Goal: Find specific page/section: Find specific page/section

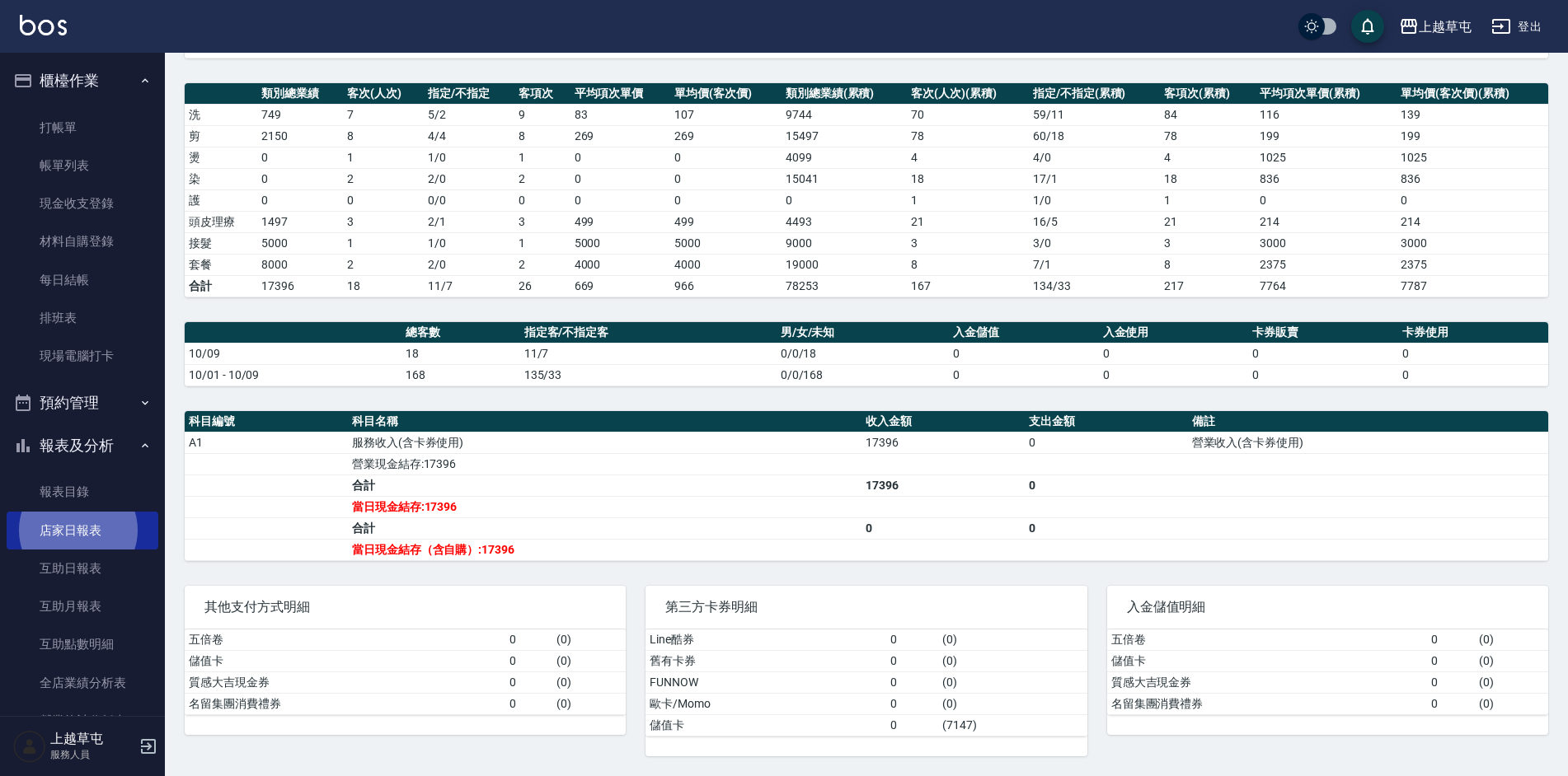
scroll to position [245, 0]
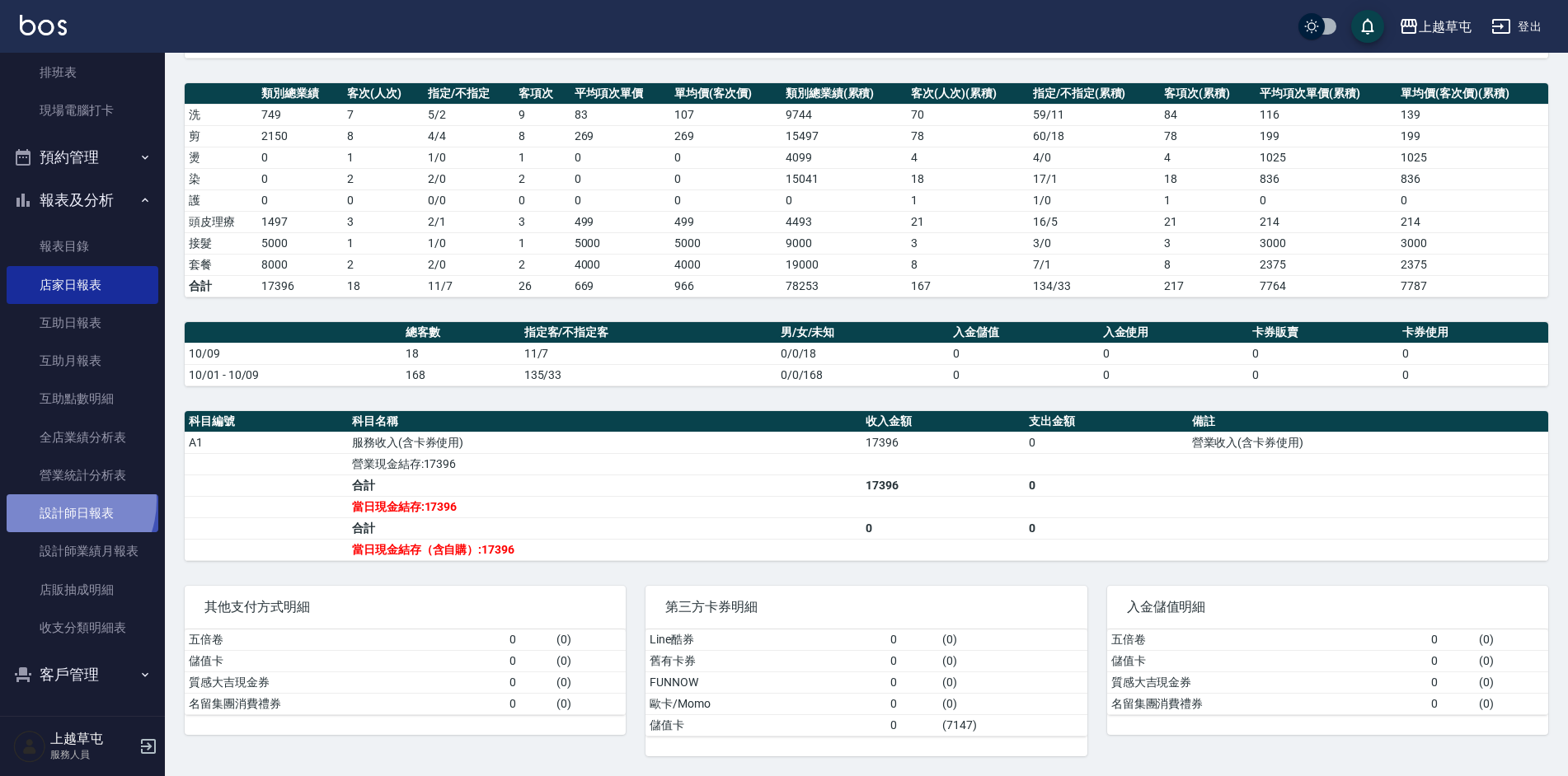
click at [53, 500] on link "設計師日報表" at bounding box center [82, 513] width 152 height 38
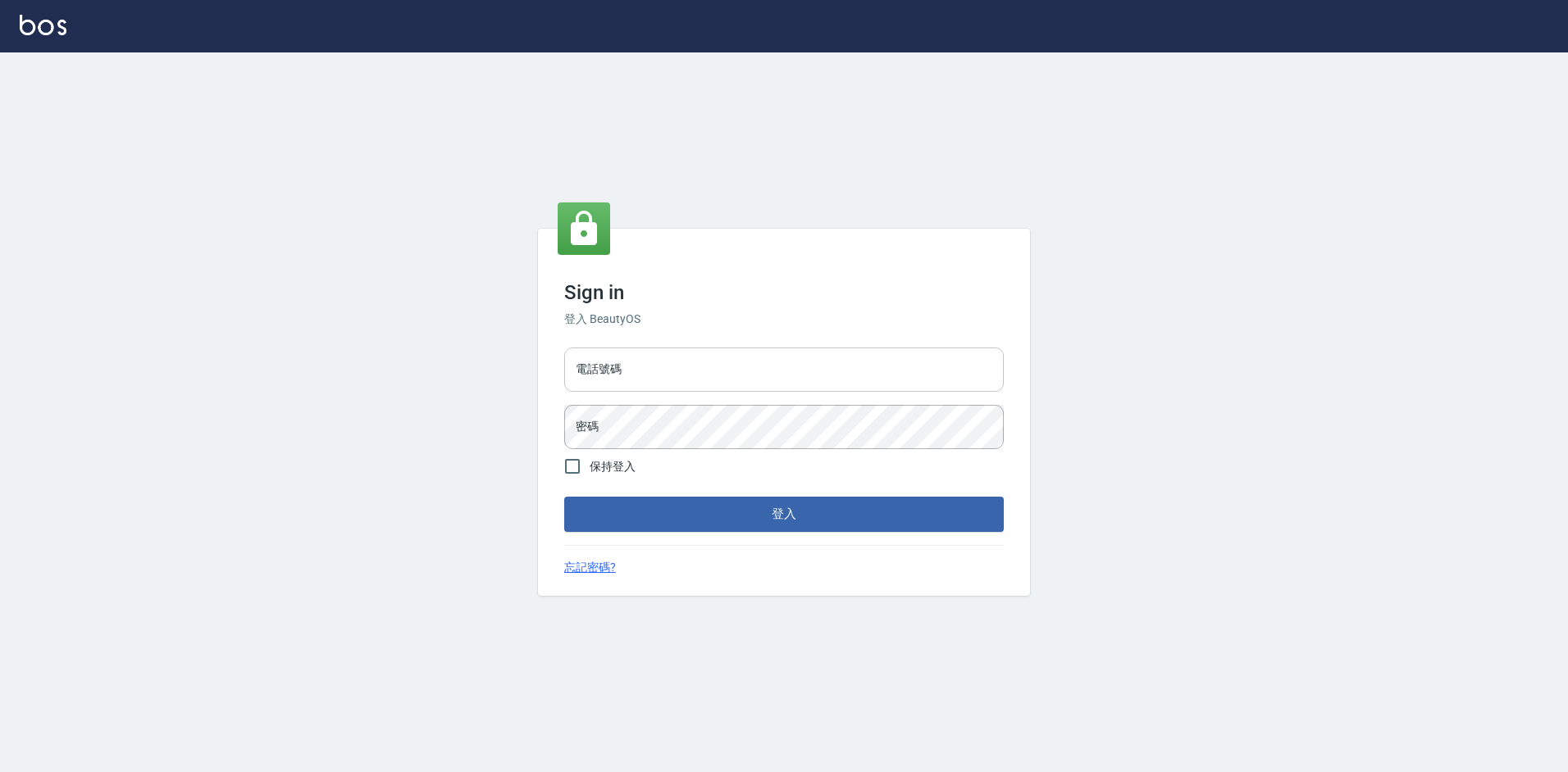
click at [772, 368] on input "電話號碼" at bounding box center [783, 369] width 439 height 44
type input "2380118"
click at [564, 496] on button "登入" at bounding box center [783, 513] width 439 height 34
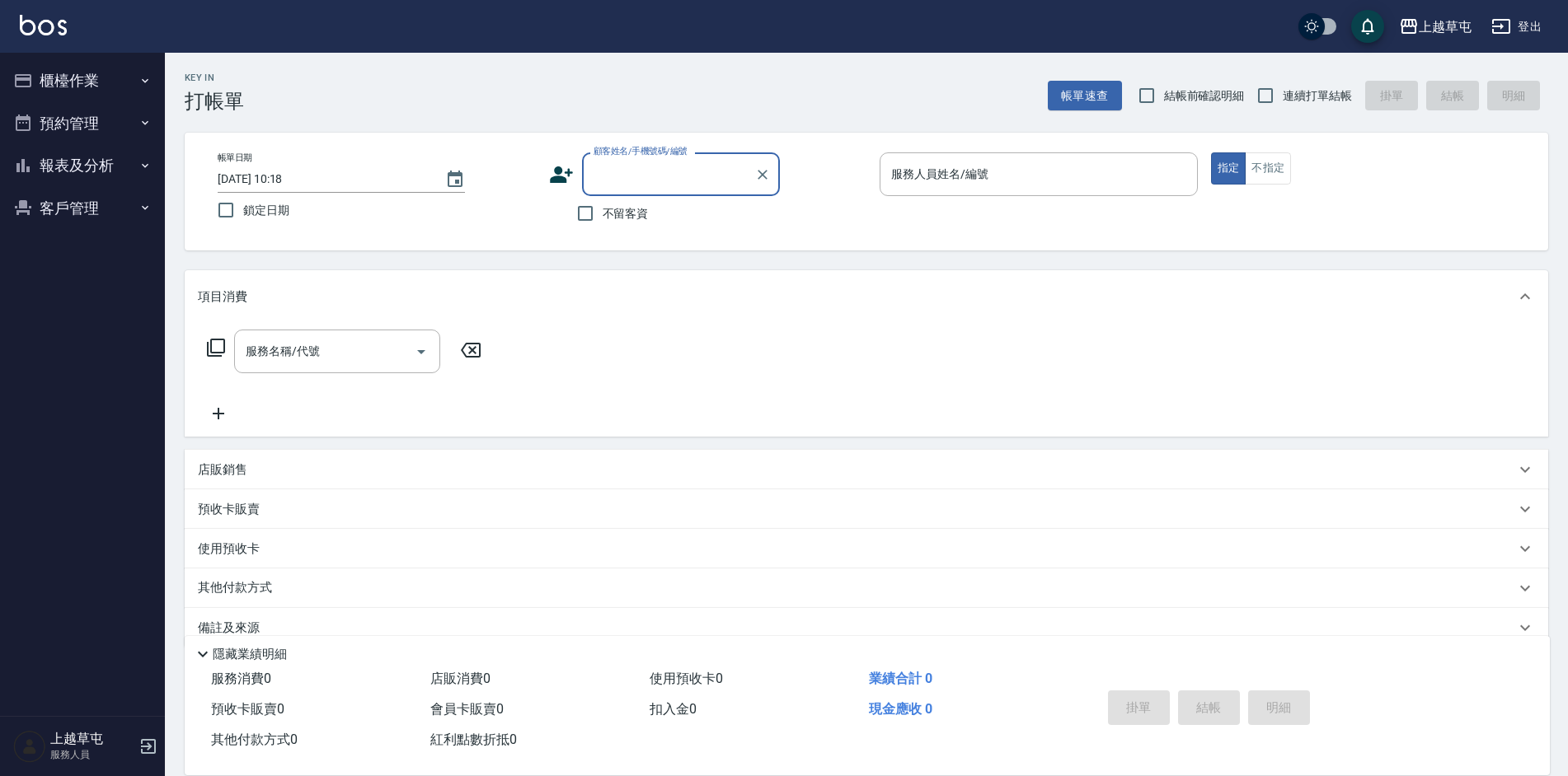
click at [72, 165] on button "報表及分析" at bounding box center [82, 165] width 152 height 43
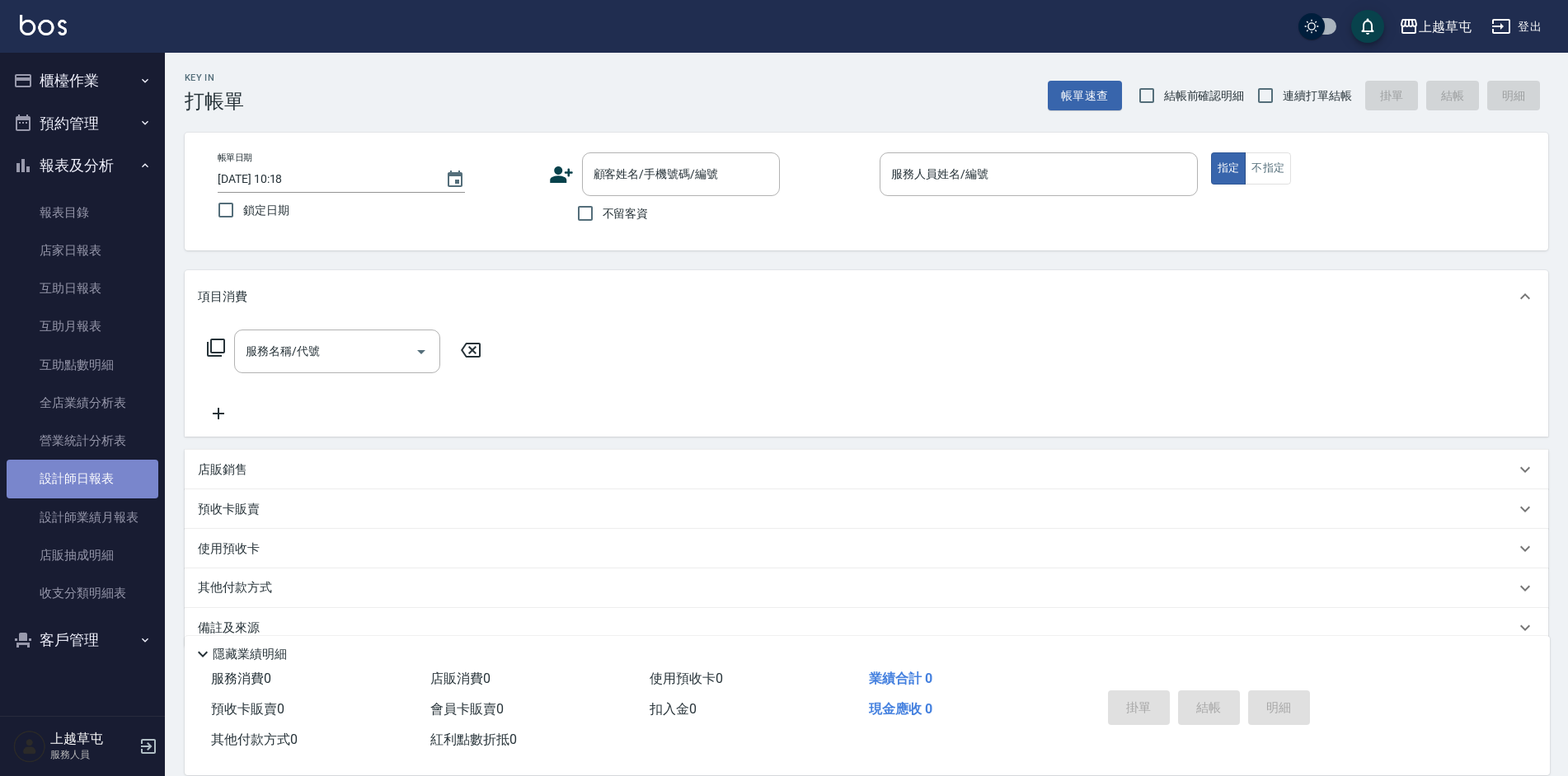
click at [85, 480] on link "設計師日報表" at bounding box center [82, 478] width 152 height 38
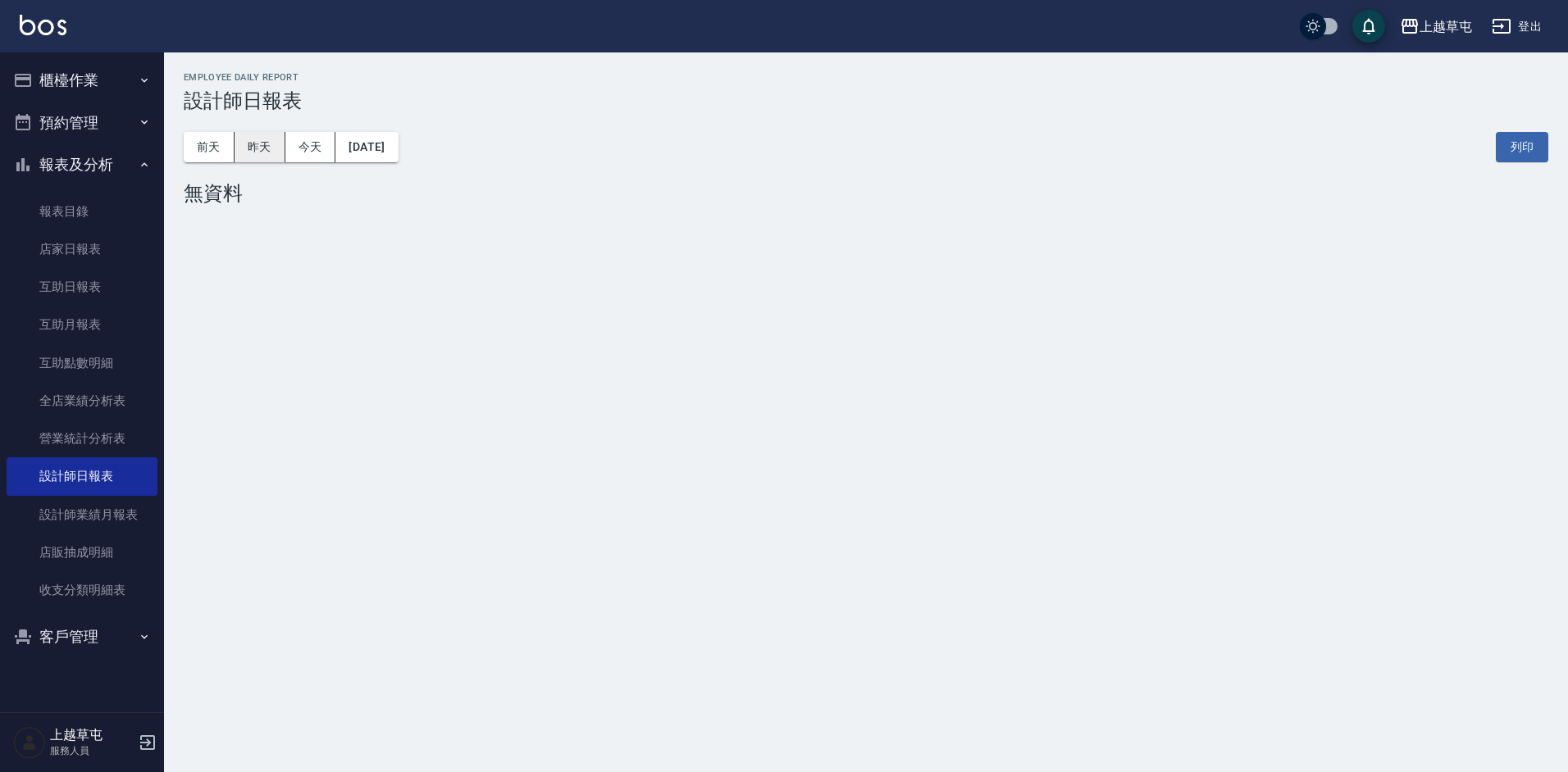
click at [265, 146] on button "昨天" at bounding box center [260, 148] width 51 height 30
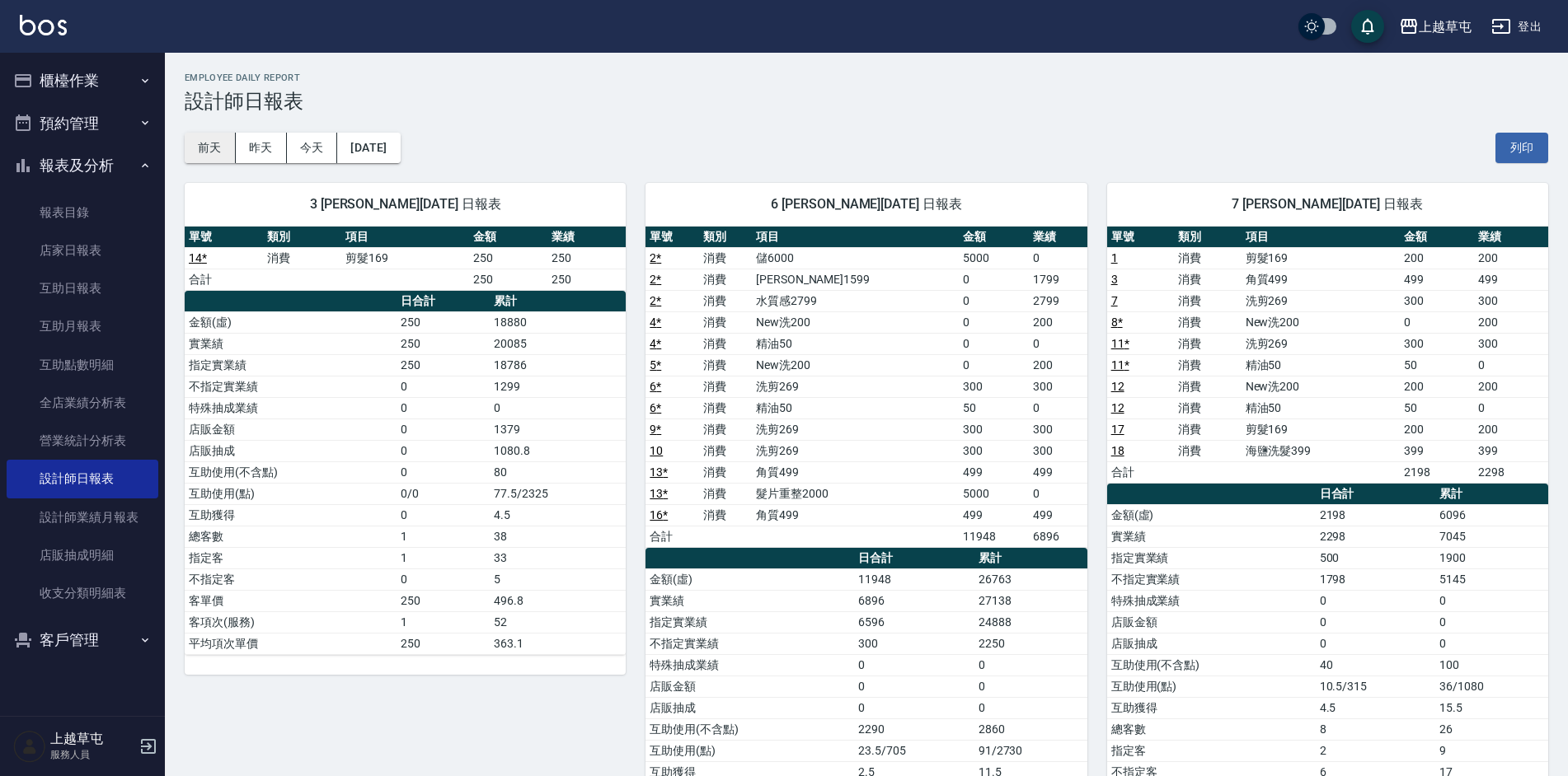
click at [216, 147] on button "前天" at bounding box center [210, 148] width 51 height 31
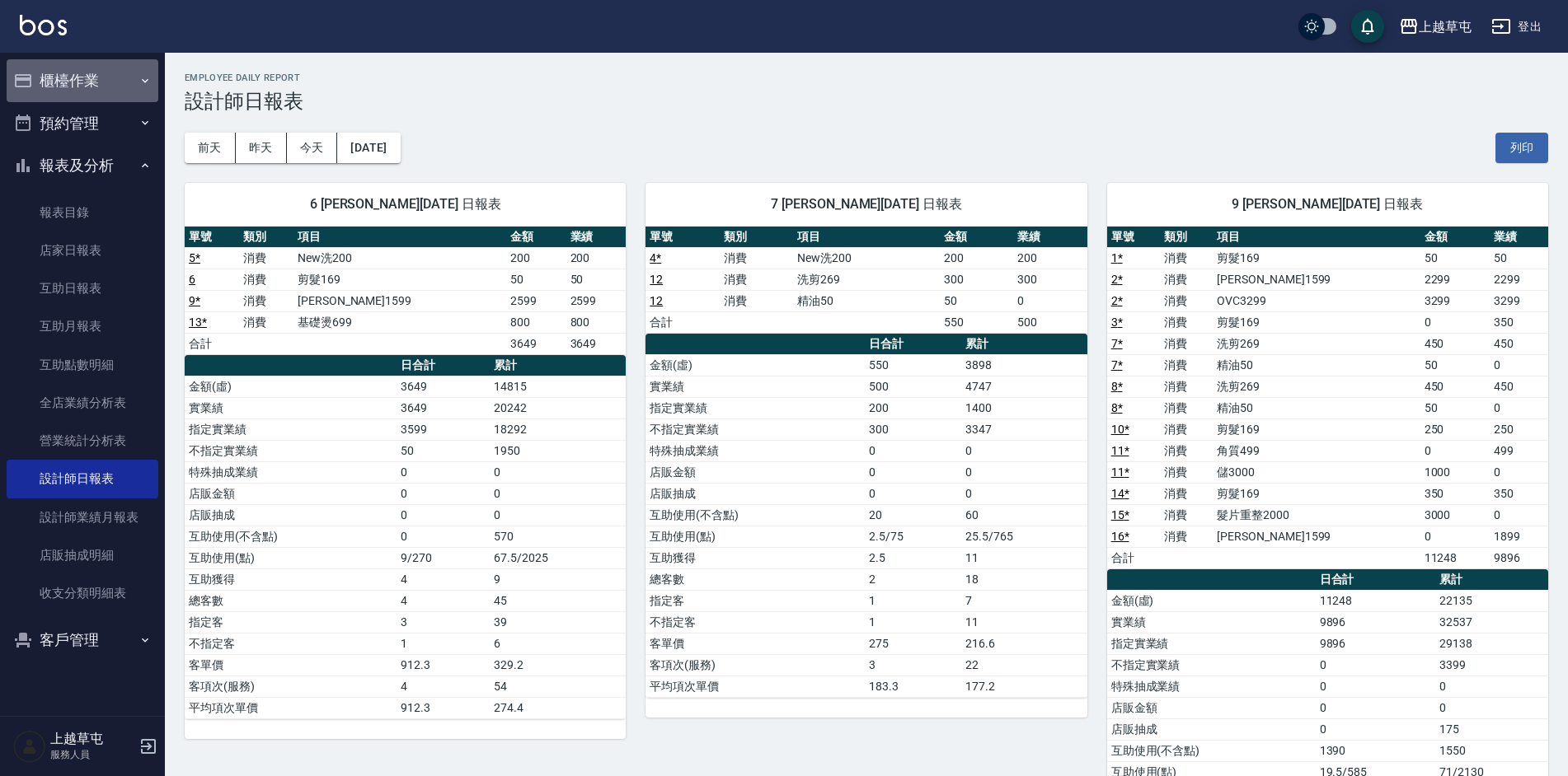
click at [40, 75] on button "櫃檯作業" at bounding box center [82, 81] width 152 height 43
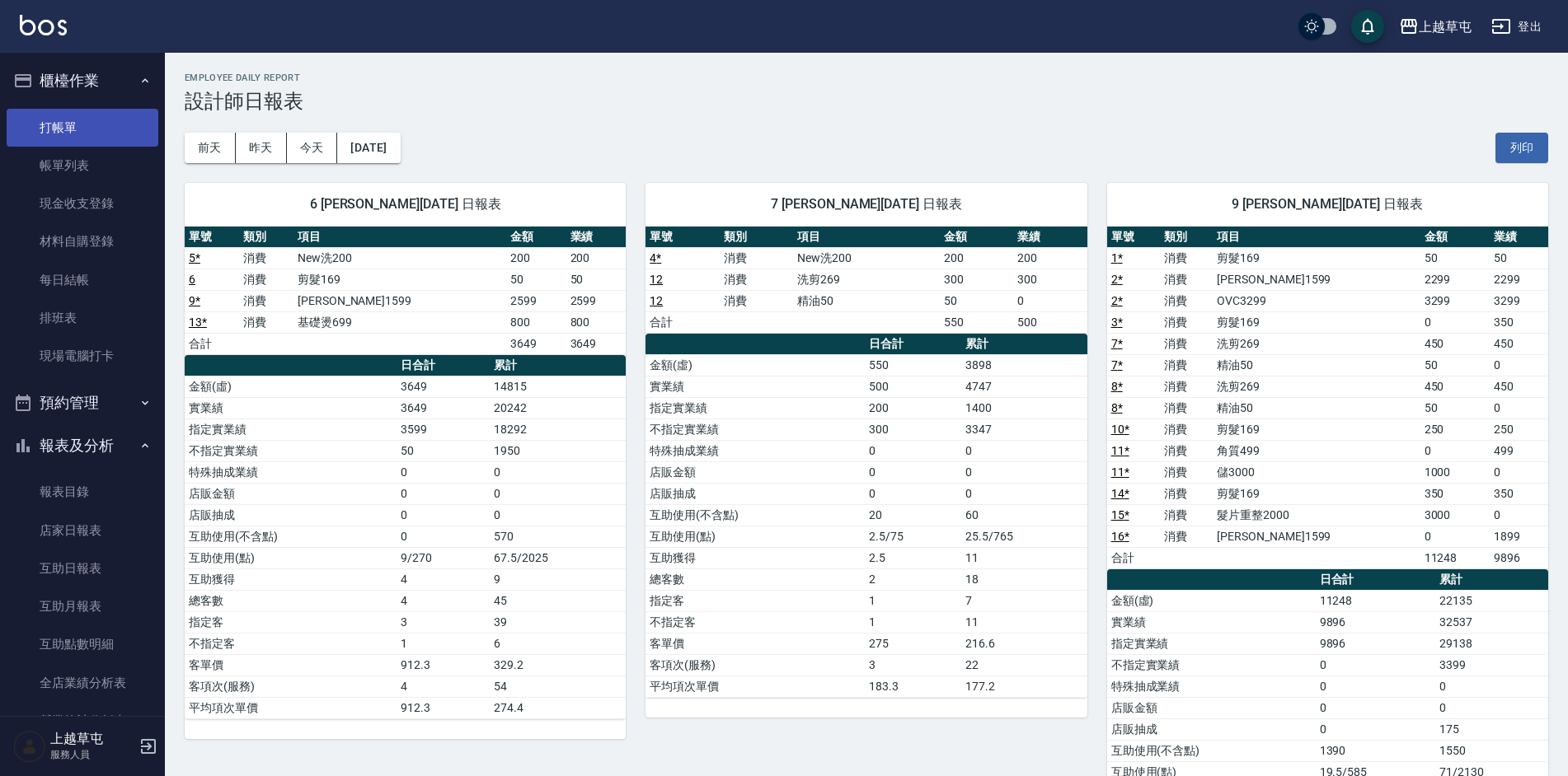
click at [74, 131] on link "打帳單" at bounding box center [82, 128] width 152 height 38
